Goal: Task Accomplishment & Management: Use online tool/utility

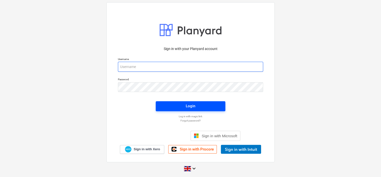
type input "[PERSON_NAME][EMAIL_ADDRESS][DOMAIN_NAME]"
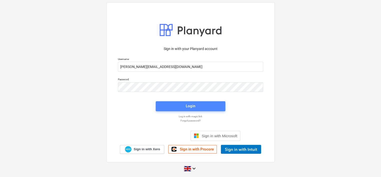
click at [187, 106] on div "Login" at bounding box center [191, 106] width 10 height 7
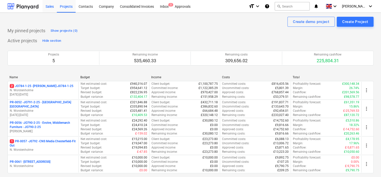
click at [52, 7] on div "Sales" at bounding box center [50, 6] width 14 height 13
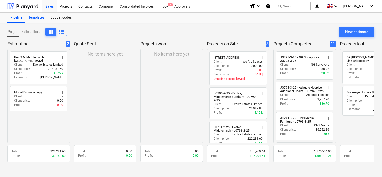
click at [38, 18] on div "Templates" at bounding box center [37, 18] width 22 height 10
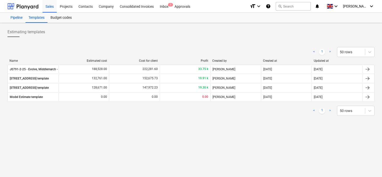
click at [18, 18] on div "Pipeline" at bounding box center [17, 18] width 18 height 10
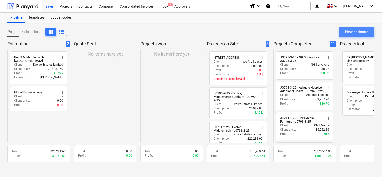
click at [355, 32] on div "New estimate" at bounding box center [357, 32] width 23 height 7
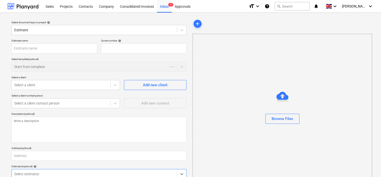
type textarea "x"
type input "QU-0069"
type textarea "x"
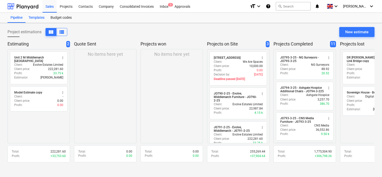
click at [35, 18] on div "Templates" at bounding box center [37, 18] width 22 height 10
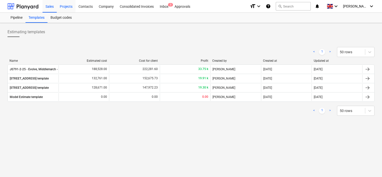
click at [69, 7] on div "Projects" at bounding box center [66, 6] width 19 height 13
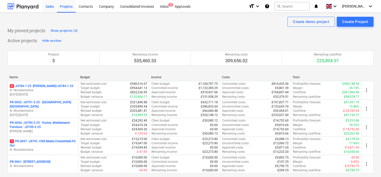
click at [52, 7] on div "Sales" at bounding box center [50, 6] width 14 height 13
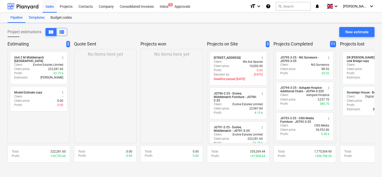
click at [38, 18] on div "Templates" at bounding box center [37, 18] width 22 height 10
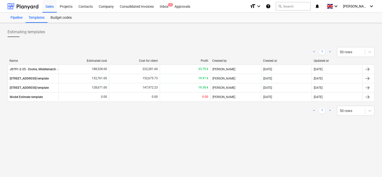
click at [19, 17] on div "Pipeline" at bounding box center [17, 18] width 18 height 10
